Goal: Task Accomplishment & Management: Manage account settings

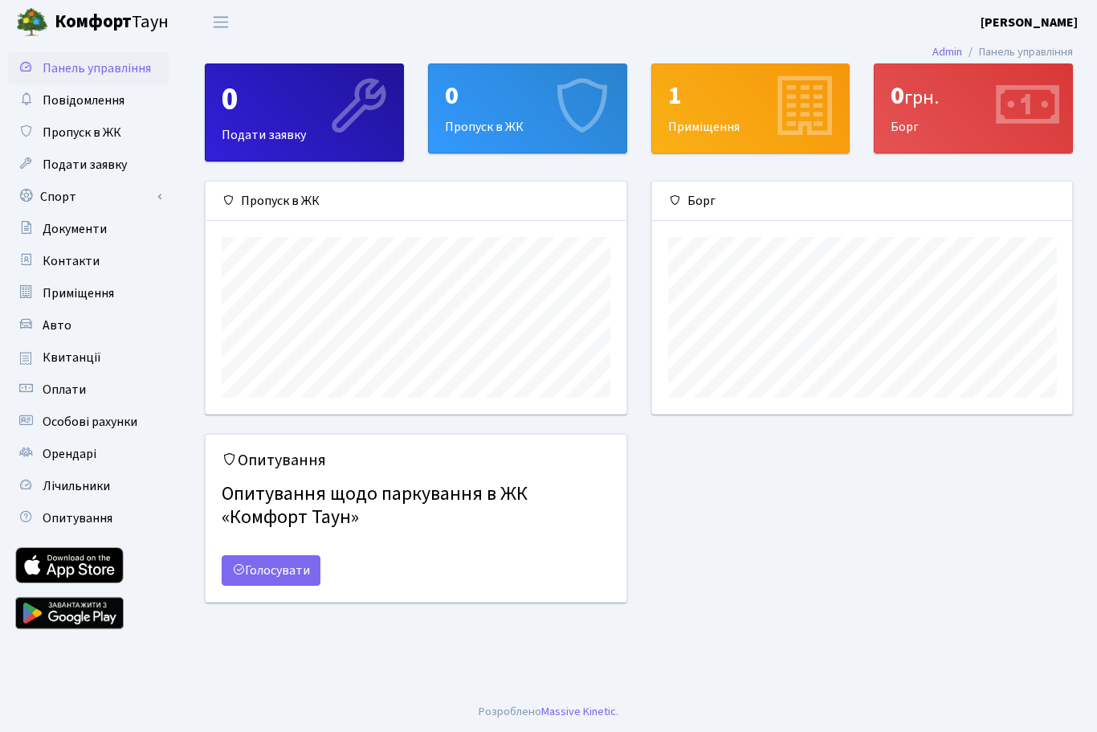
scroll to position [232, 420]
click at [63, 190] on link "Спорт" at bounding box center [88, 197] width 161 height 32
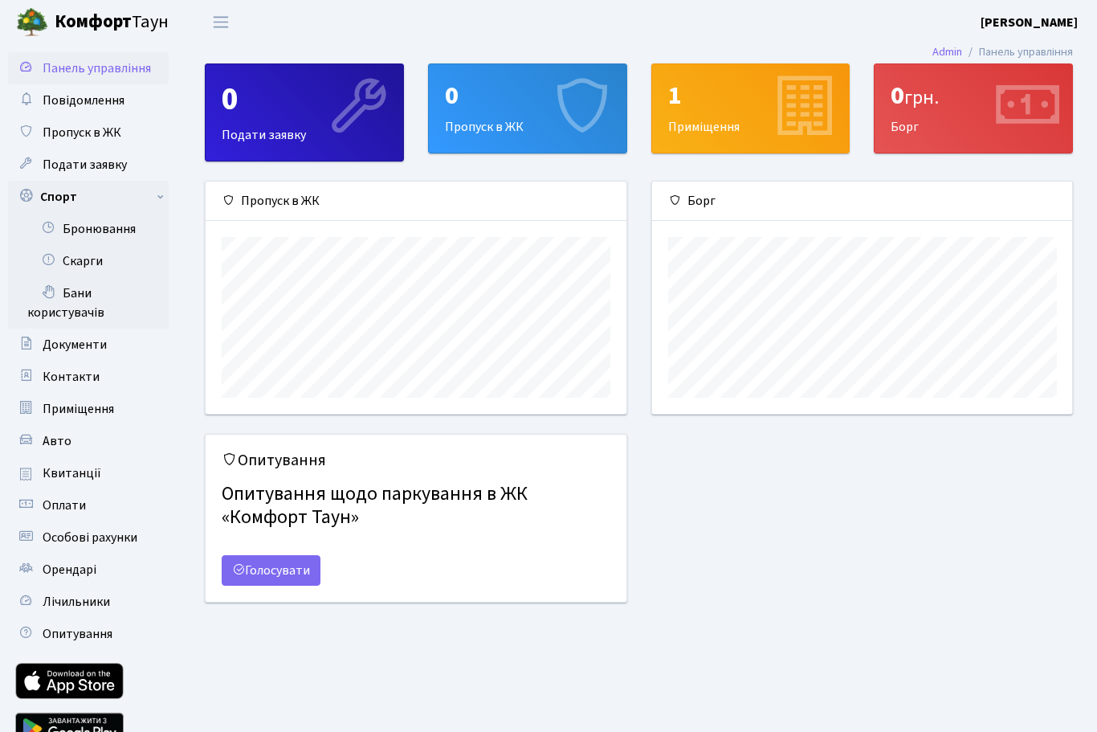
click at [92, 227] on link "Бронювання" at bounding box center [88, 229] width 161 height 32
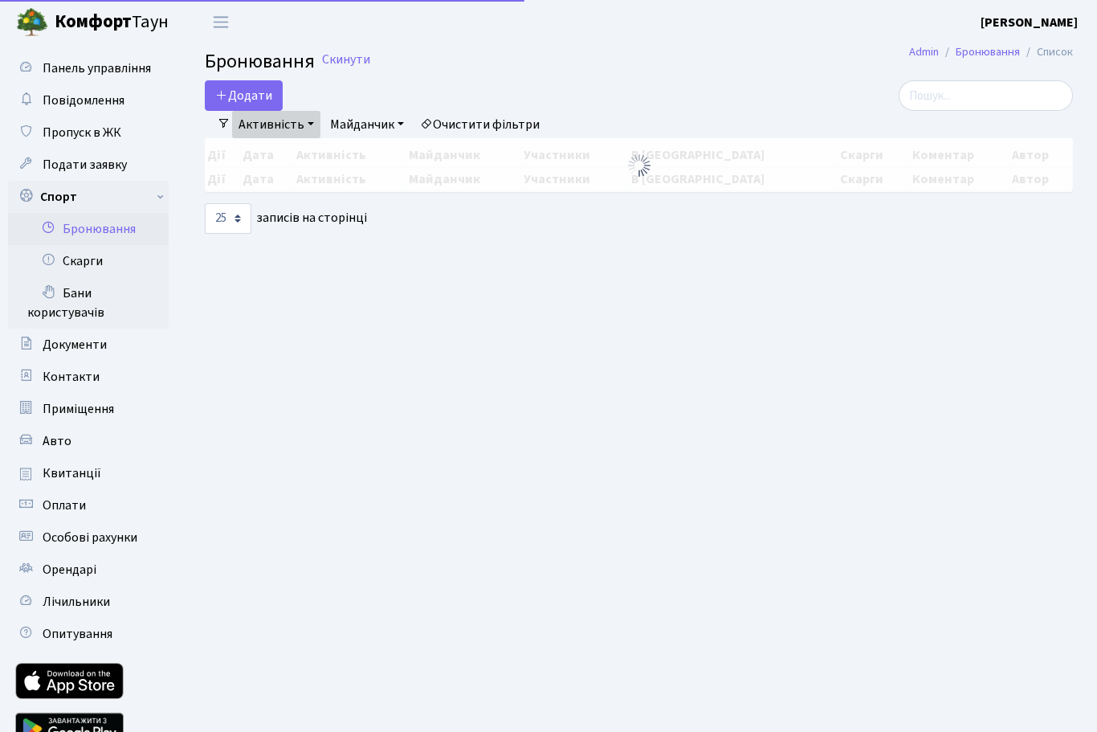
select select "25"
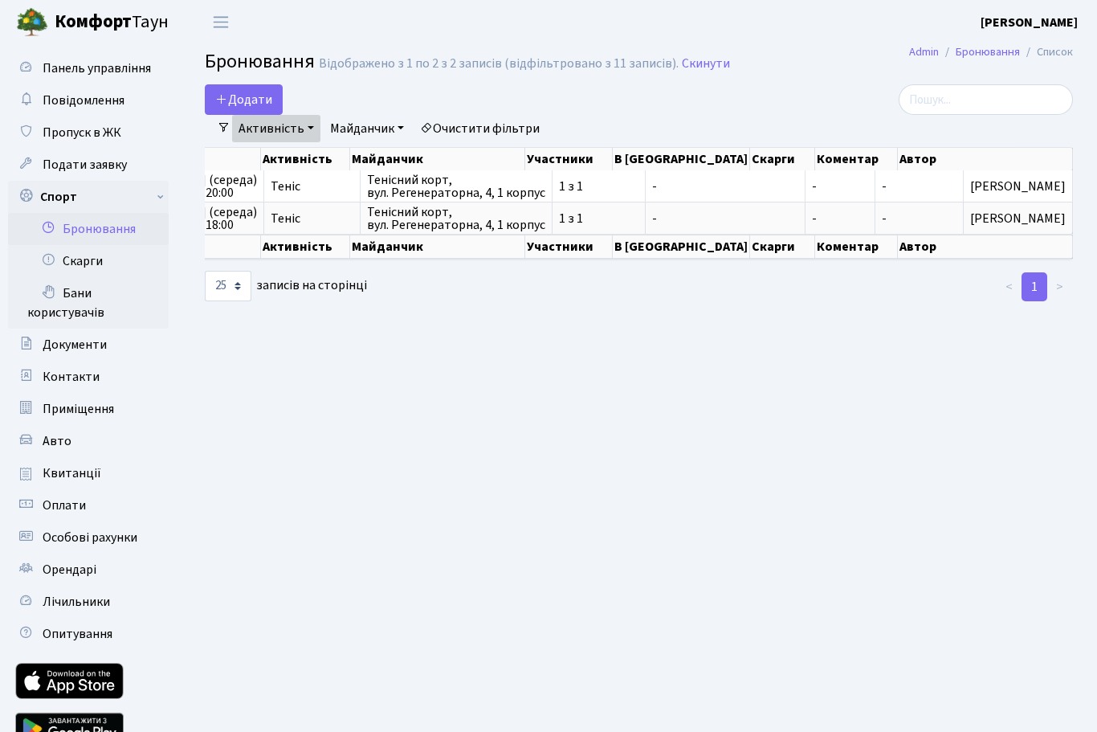
scroll to position [0, 186]
click at [1027, 285] on link "1" at bounding box center [1035, 286] width 26 height 29
click at [1011, 283] on li "<" at bounding box center [1009, 286] width 27 height 29
click at [1071, 287] on li ">" at bounding box center [1061, 286] width 26 height 29
click at [279, 137] on link "Активність" at bounding box center [276, 128] width 88 height 27
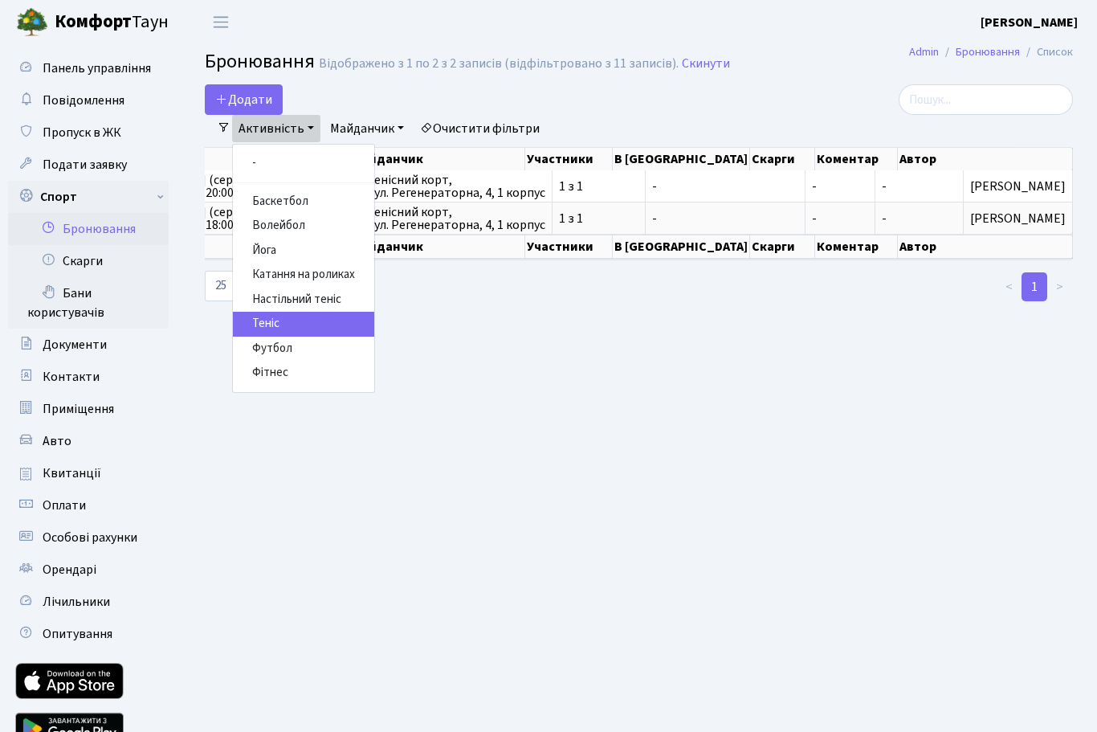
click at [495, 125] on link "Очистити фільтри" at bounding box center [480, 128] width 133 height 27
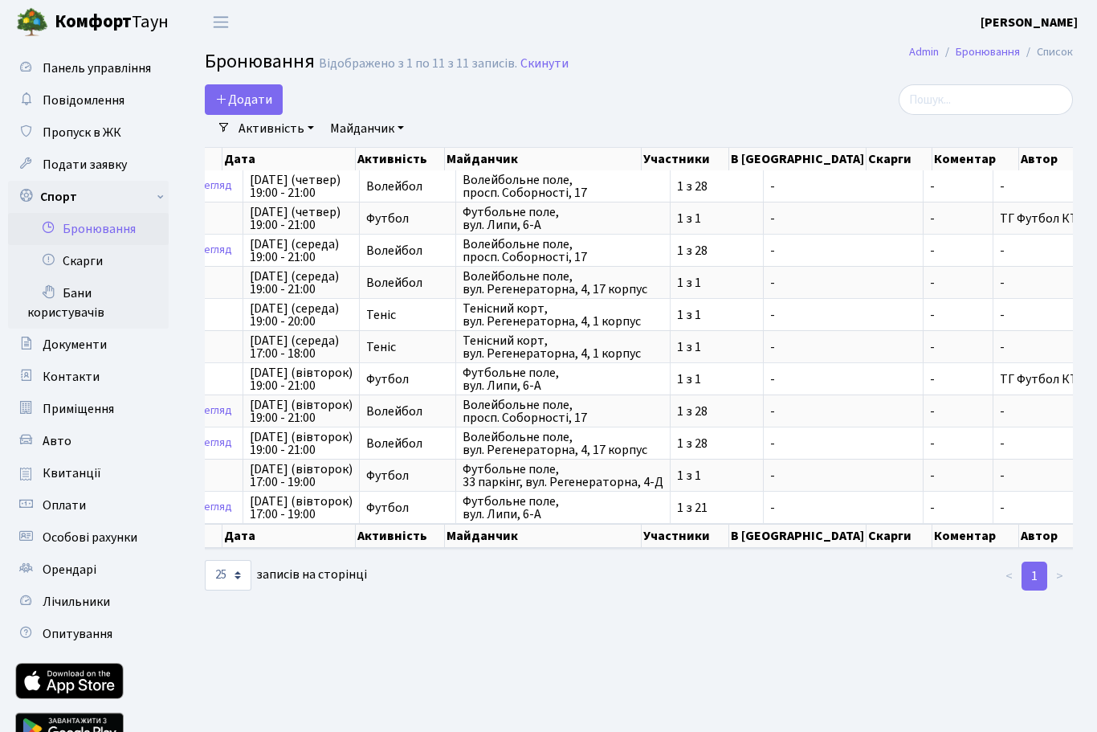
click at [294, 136] on link "Активність" at bounding box center [276, 128] width 88 height 27
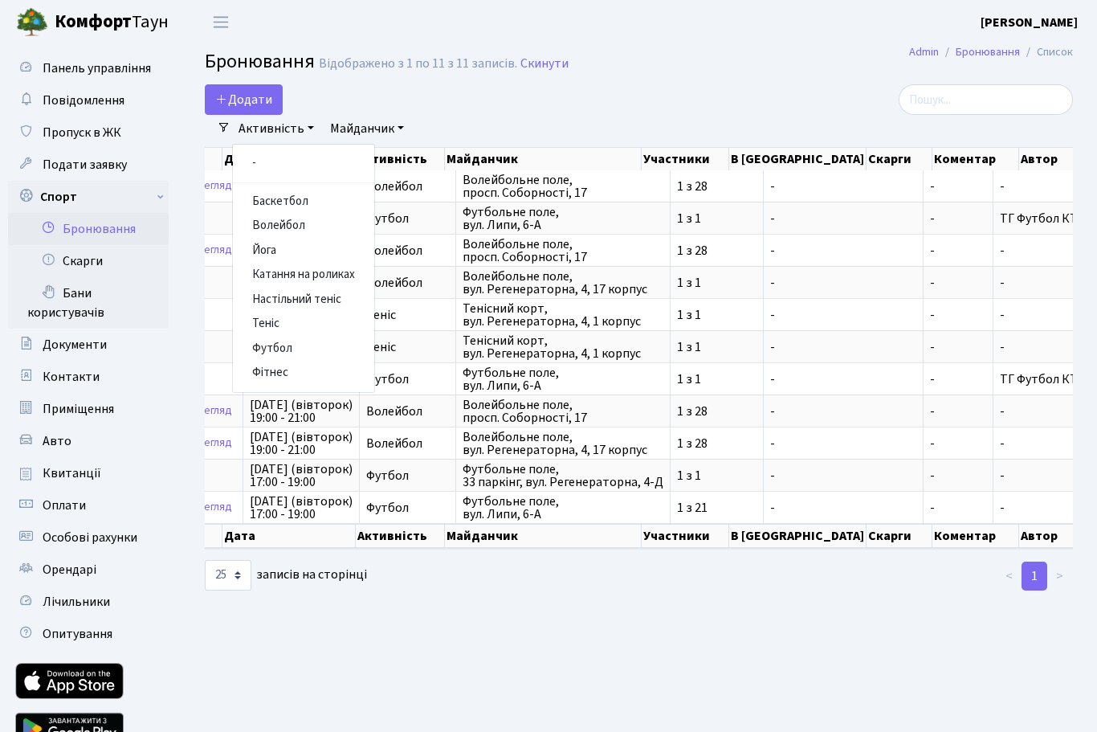
click at [306, 321] on link "Теніс" at bounding box center [303, 324] width 141 height 25
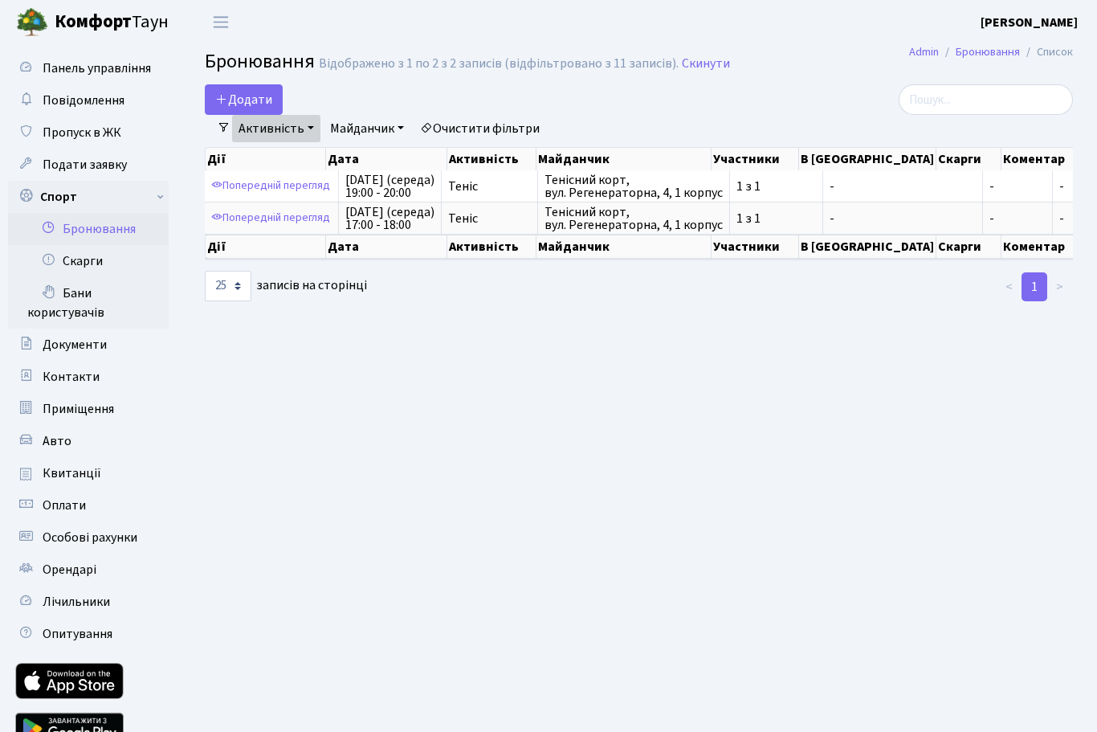
scroll to position [0, 3]
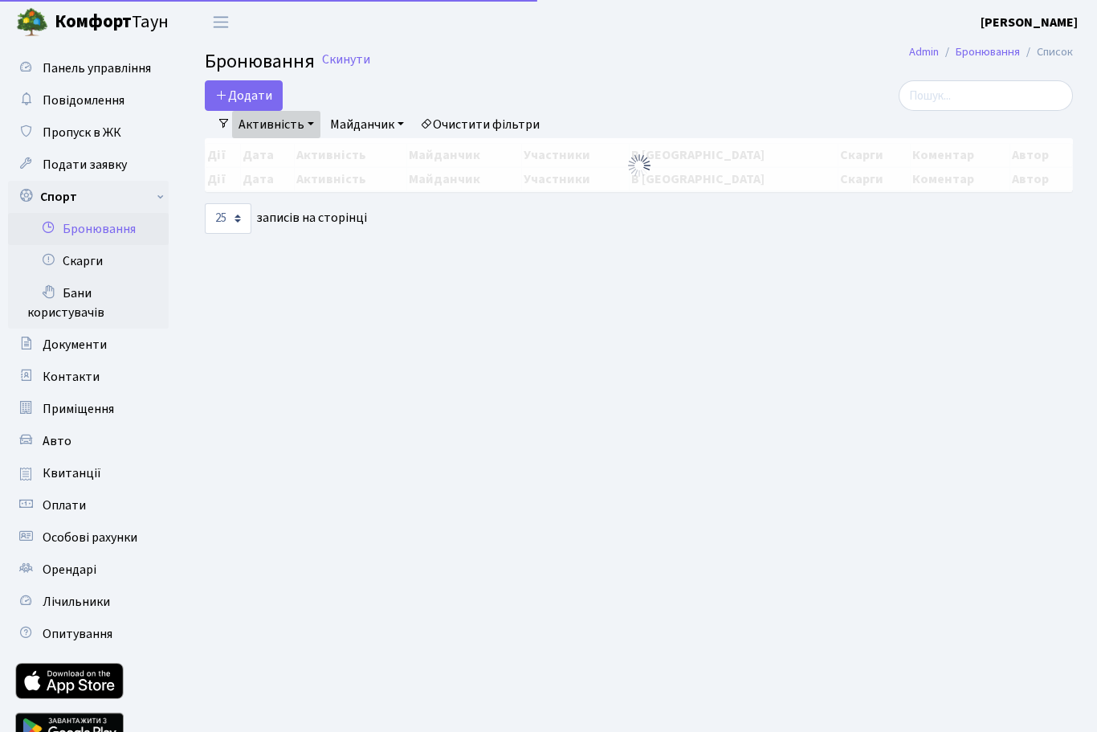
select select "25"
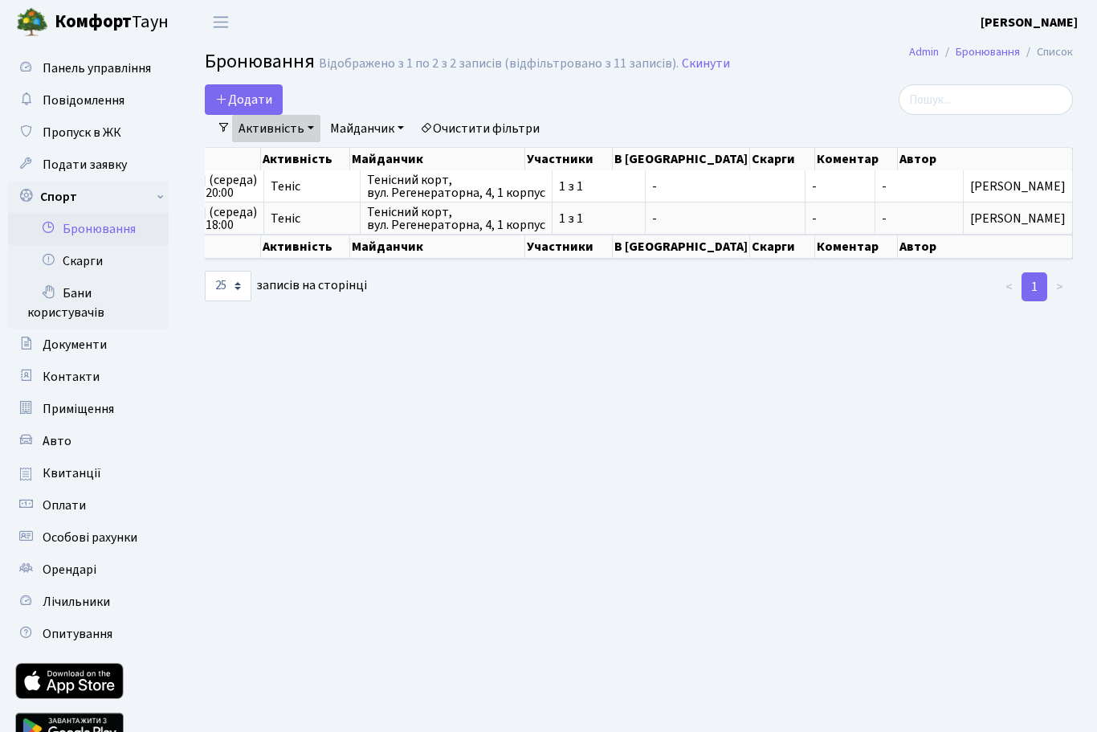
scroll to position [0, 186]
